Goal: Communication & Community: Answer question/provide support

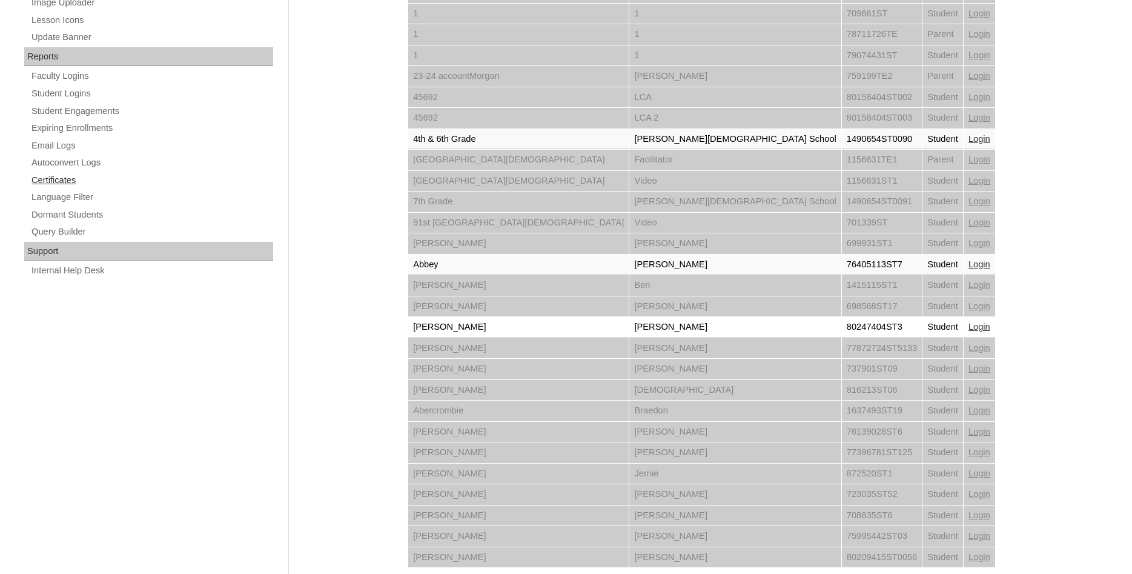
scroll to position [586, 0]
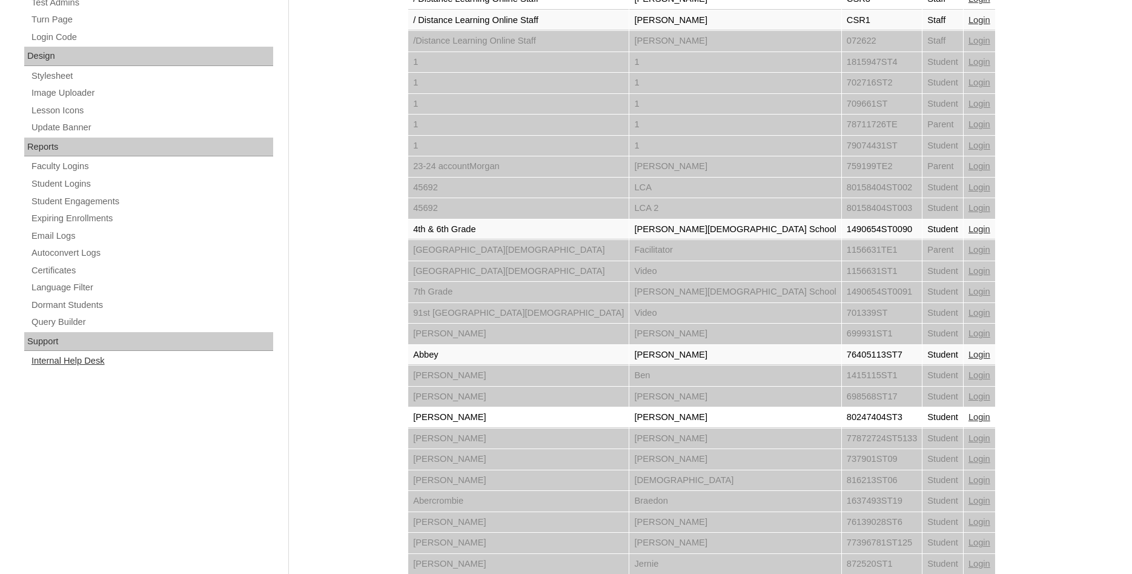
click at [94, 365] on link "Internal Help Desk" at bounding box center [151, 360] width 243 height 15
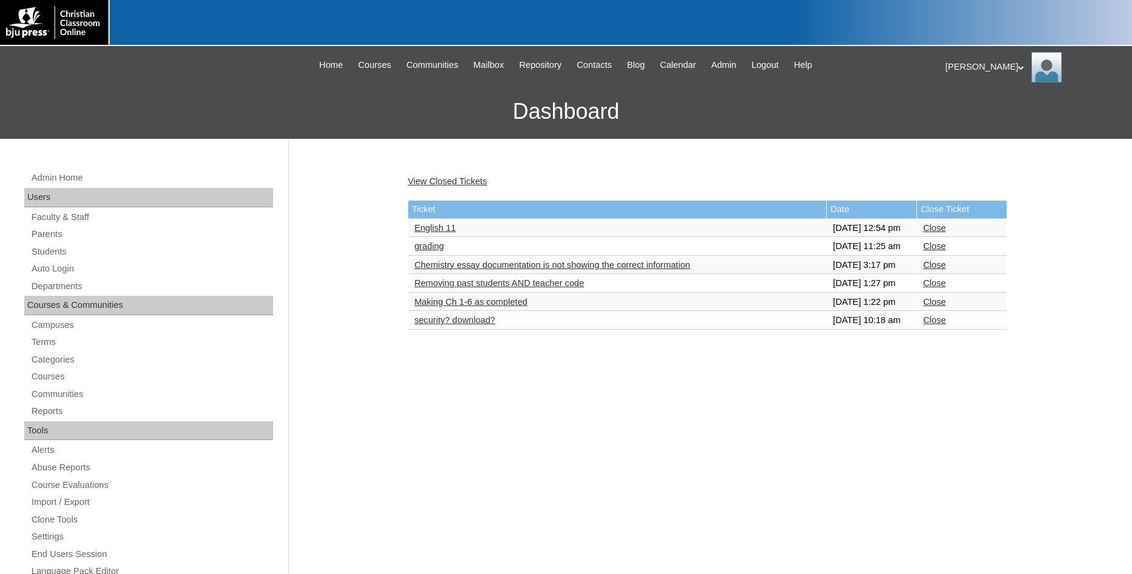
click at [433, 233] on link "English 11" at bounding box center [434, 228] width 41 height 10
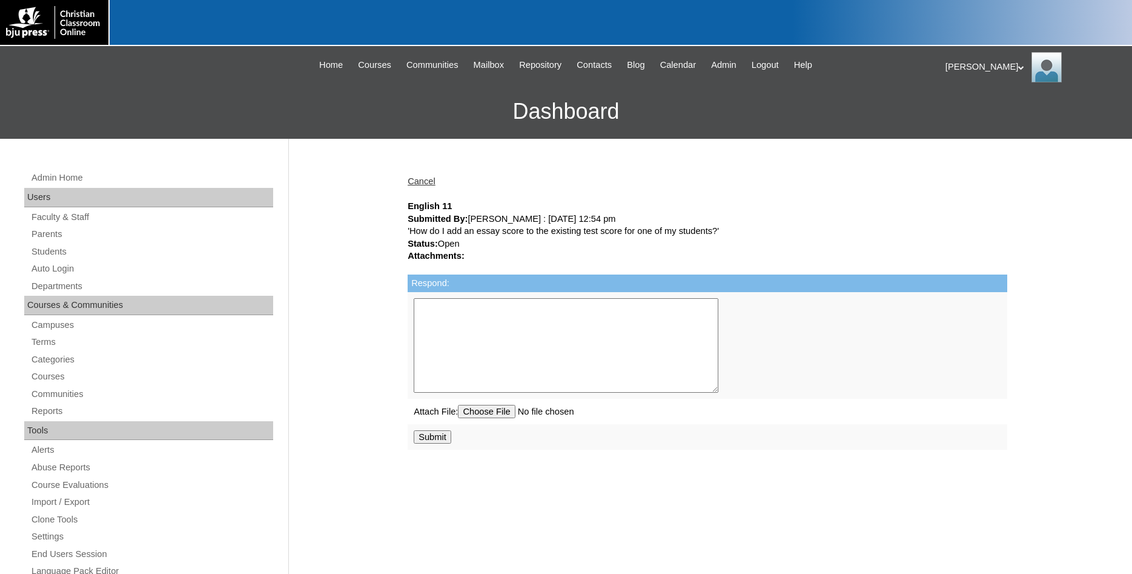
click at [445, 317] on textarea "Respond:" at bounding box center [566, 345] width 305 height 94
click at [423, 308] on textarea "Respond:" at bounding box center [566, 345] width 305 height 94
paste textarea "Good afternoon. If the essay is part of a test or quiz that has not been graded…"
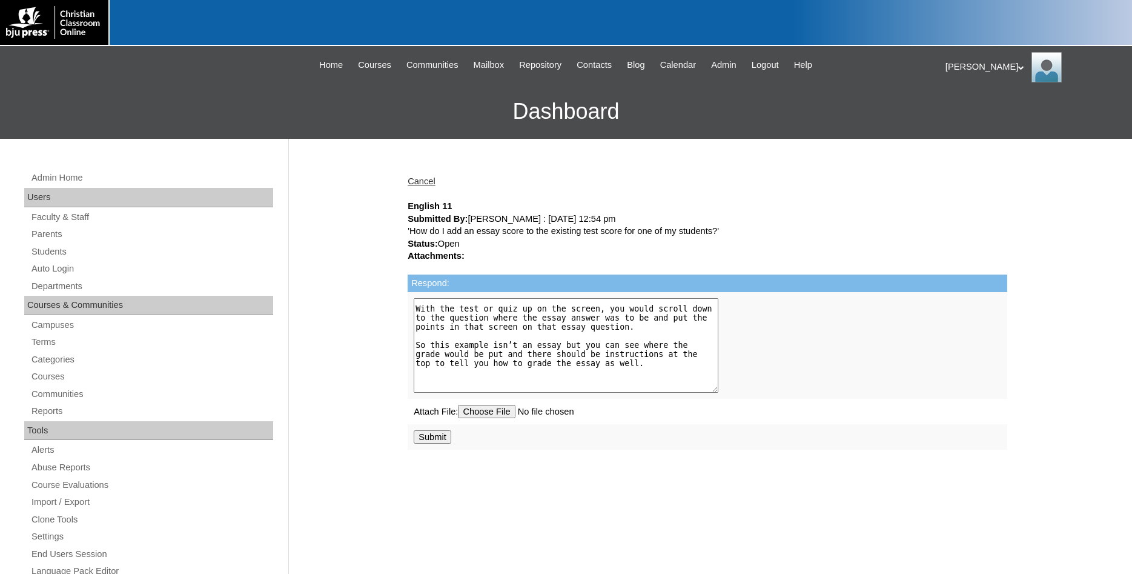
scroll to position [109, 0]
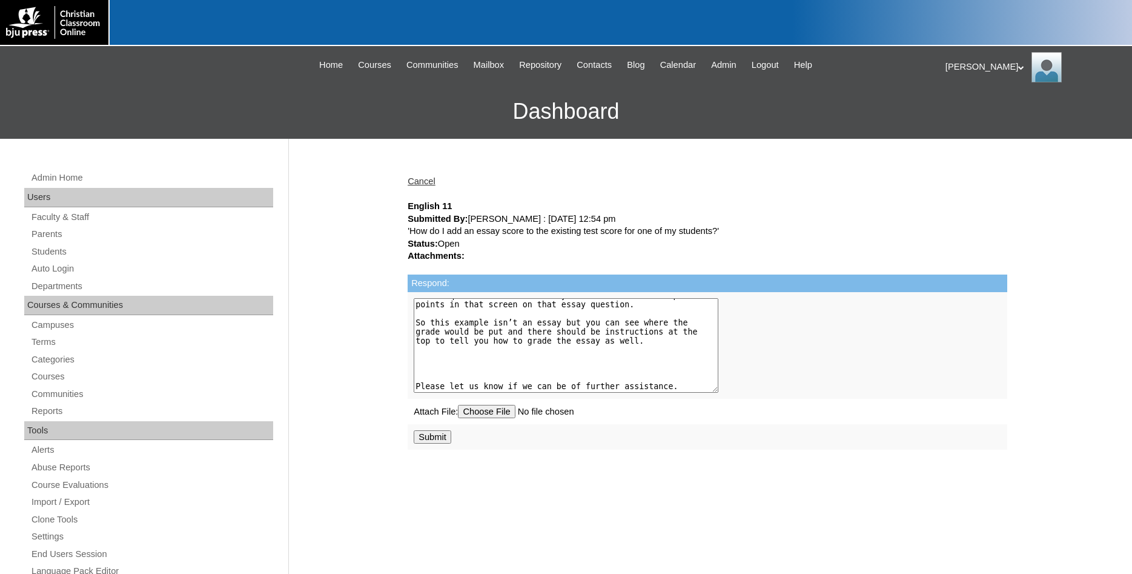
click at [449, 363] on textarea "Good afternoon. If the essay is part of a test or quiz that has not been graded…" at bounding box center [566, 345] width 305 height 94
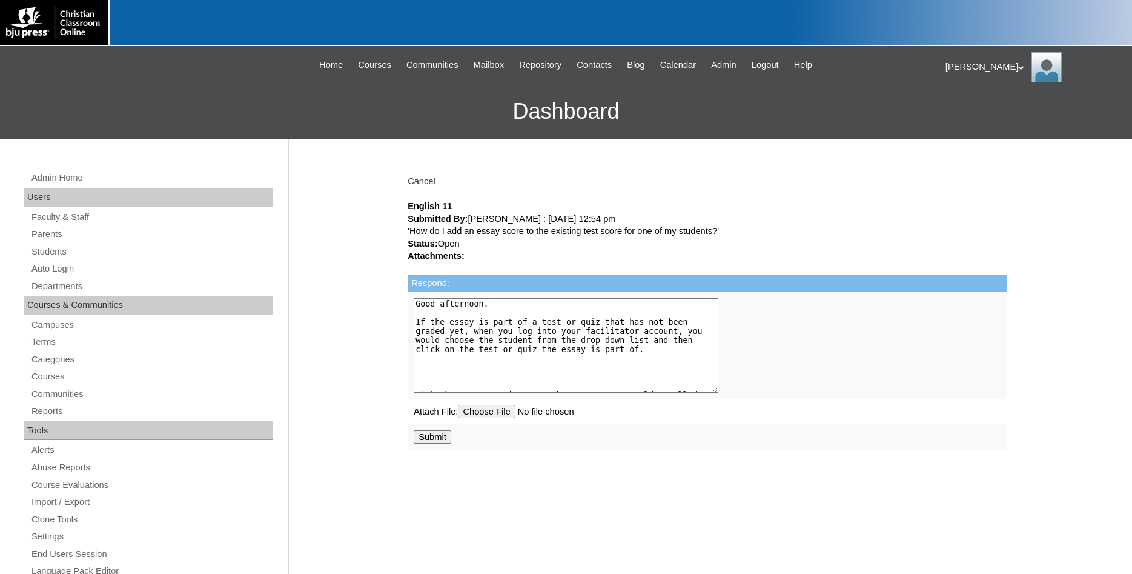
scroll to position [0, 0]
click at [421, 366] on textarea "Good afternoon. If the essay is part of a test or quiz that has not been graded…" at bounding box center [566, 345] width 305 height 94
type textarea "Good afternoon. If the essay is part of a test or quiz that has not been graded…"
click at [432, 442] on input "Submit" at bounding box center [433, 436] width 38 height 13
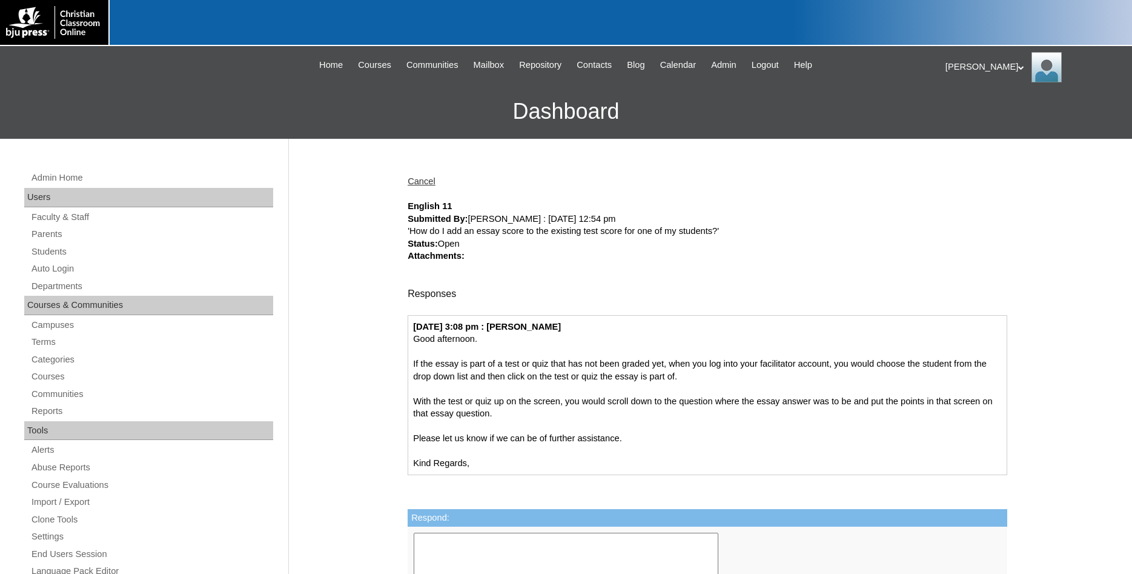
drag, startPoint x: 200, startPoint y: 155, endPoint x: 219, endPoint y: 151, distance: 19.3
click at [202, 154] on div "Admin Home Users Faculty & Staff Parents Students Auto Login Departments Course…" at bounding box center [150, 547] width 277 height 817
click at [737, 68] on span "Admin" at bounding box center [723, 65] width 25 height 14
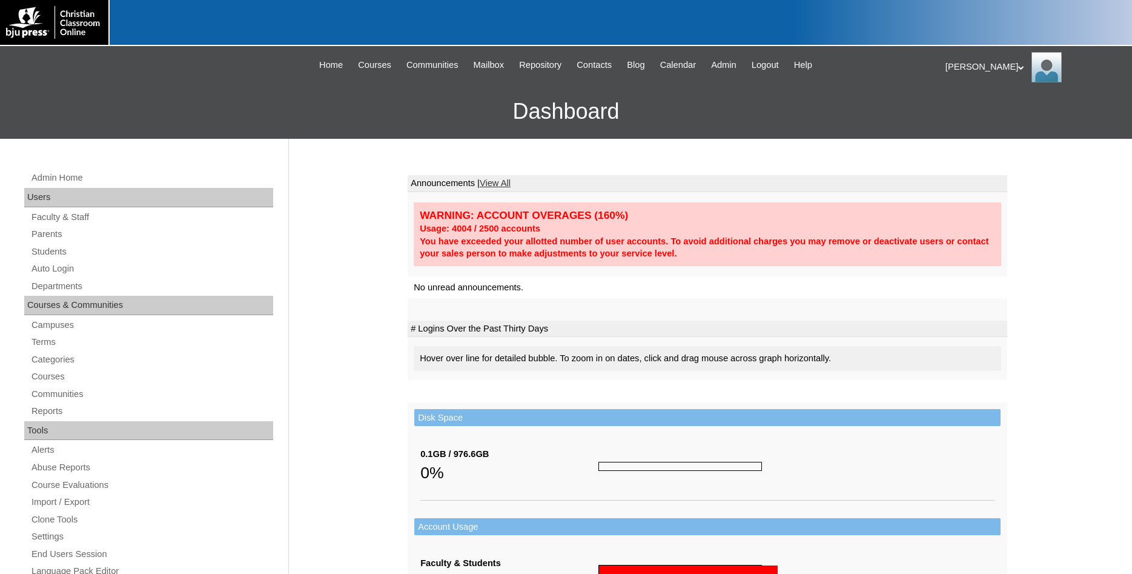
click at [1018, 68] on icon at bounding box center [1021, 67] width 6 height 4
click at [975, 114] on span "Logout" at bounding box center [967, 113] width 24 height 9
